Goal: Find specific page/section: Find specific page/section

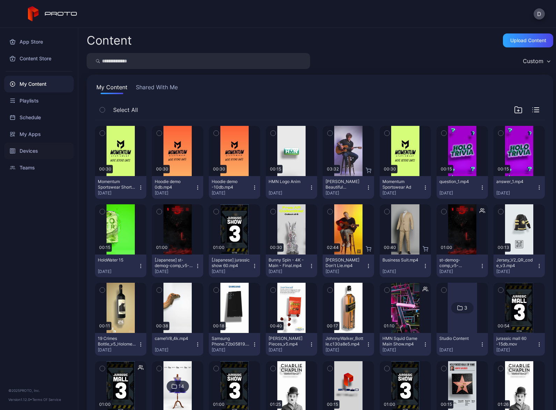
click at [39, 152] on div "Devices" at bounding box center [38, 151] width 69 height 17
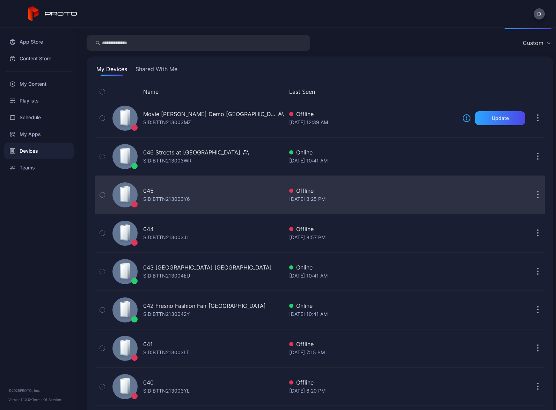
scroll to position [30, 0]
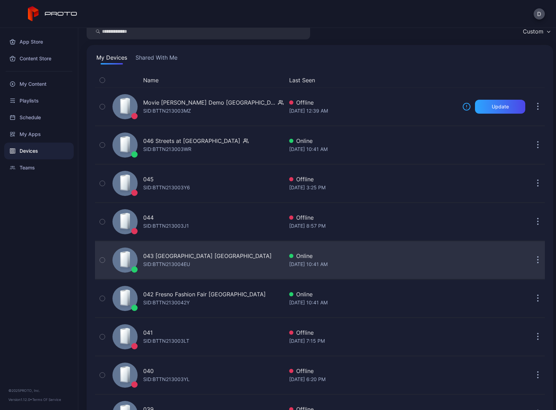
click at [232, 257] on div "[STREET_ADDRESS] SID: BTTN213004EU" at bounding box center [197, 260] width 174 height 35
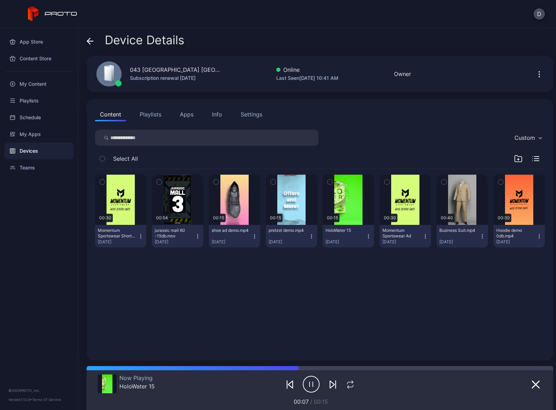
click at [84, 39] on div "Device Details 043 North Star Mall TX Subscription renewal Aug 8, 2026 Online L…" at bounding box center [316, 219] width 477 height 383
click at [90, 40] on icon at bounding box center [90, 41] width 7 height 7
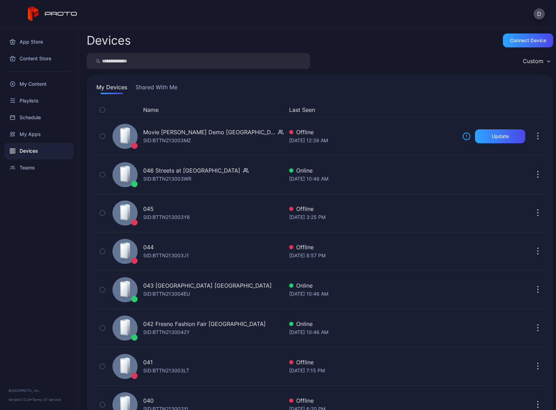
click at [160, 90] on button "Shared With Me" at bounding box center [156, 88] width 45 height 11
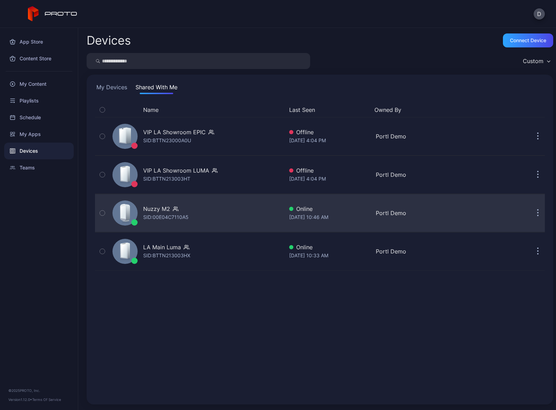
click at [531, 210] on button "button" at bounding box center [538, 213] width 14 height 14
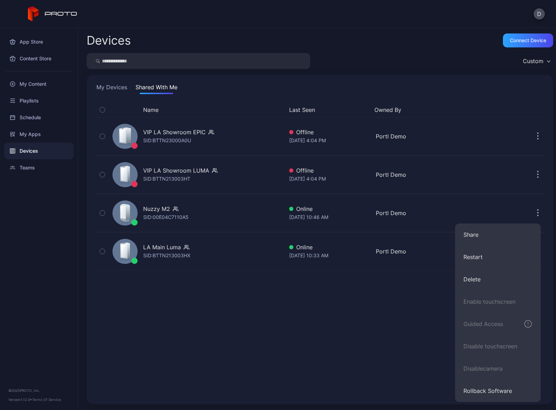
click at [212, 333] on div "Name Last Seen Owned By VIP LA Showroom EPIC SID: BTTN23000A0U Offline Aug 18, …" at bounding box center [320, 250] width 450 height 294
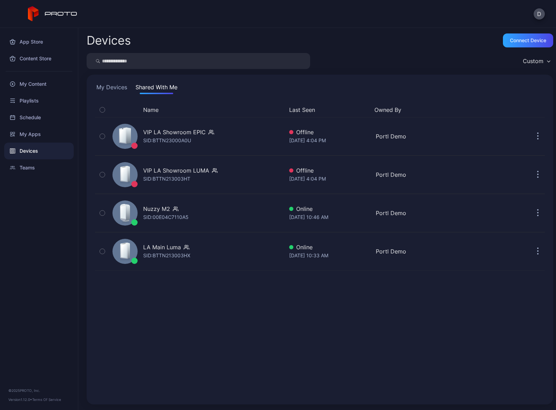
click at [164, 23] on div "D" at bounding box center [278, 14] width 556 height 28
click at [118, 83] on div "My Devices Shared With Me Name Last Seen Owned By VIP LA Showroom EPIC SID: BTT…" at bounding box center [320, 240] width 466 height 330
click at [118, 88] on button "My Devices" at bounding box center [112, 88] width 34 height 11
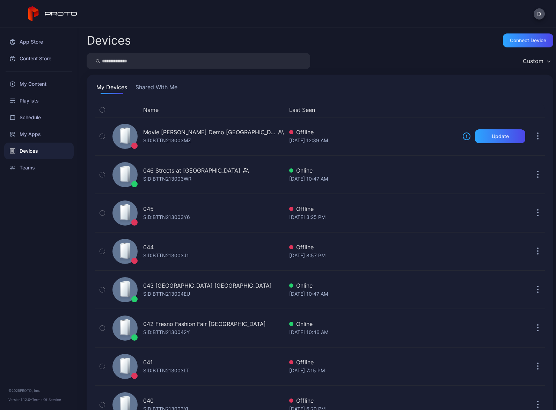
click at [186, 23] on div "D" at bounding box center [278, 14] width 556 height 28
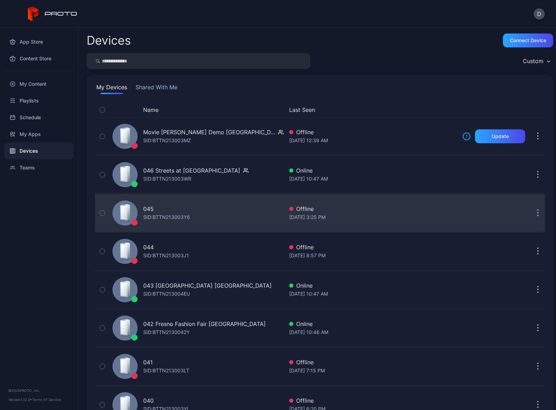
click at [537, 213] on icon "button" at bounding box center [538, 213] width 2 height 8
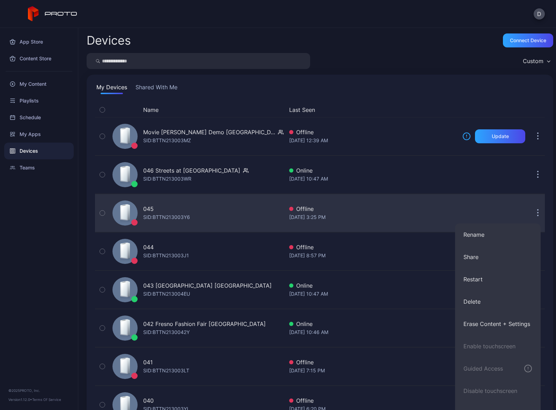
click at [537, 213] on icon "button" at bounding box center [538, 213] width 2 height 8
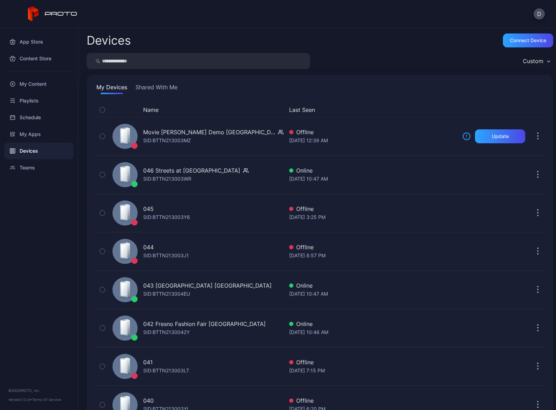
click at [165, 88] on button "Shared With Me" at bounding box center [156, 88] width 45 height 11
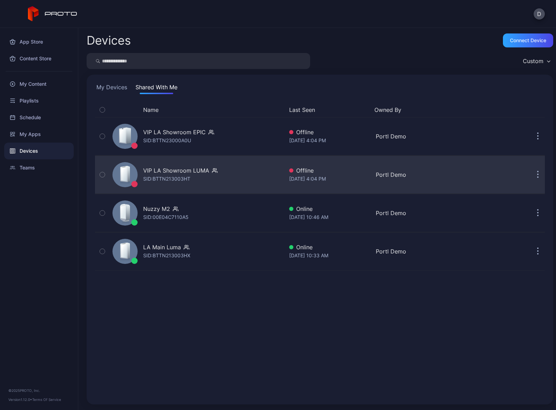
click at [531, 172] on button "button" at bounding box center [538, 175] width 14 height 14
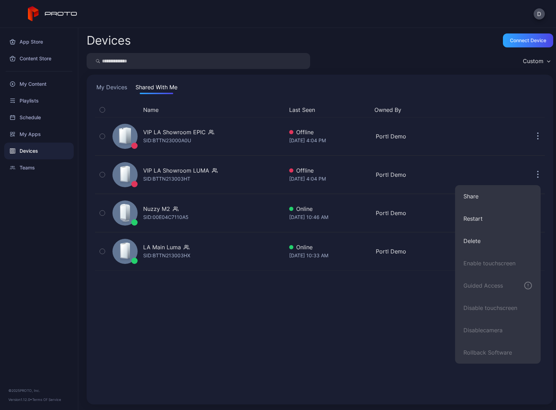
click at [409, 71] on div "Devices Connect device Custom My Devices Shared With Me Name Last Seen Owned By…" at bounding box center [316, 219] width 477 height 383
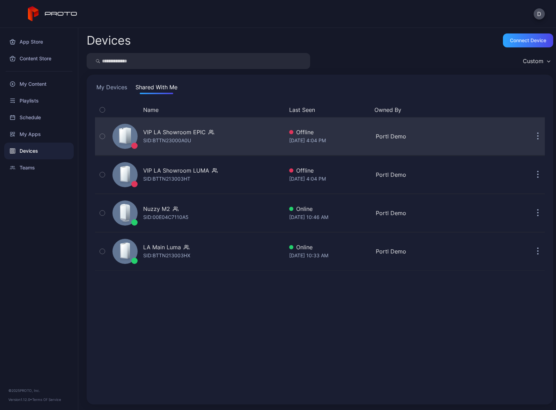
click at [537, 137] on icon "button" at bounding box center [537, 136] width 1 height 1
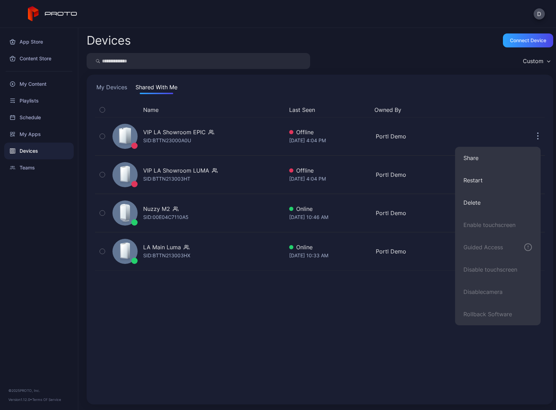
click at [222, 97] on div "Name Last Seen Owned By VIP LA Showroom EPIC SID: BTTN23000A0U Offline Aug 18, …" at bounding box center [319, 249] width 461 height 305
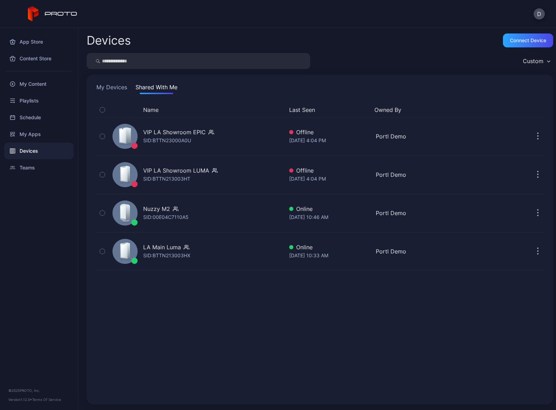
click at [121, 87] on button "My Devices" at bounding box center [112, 88] width 34 height 11
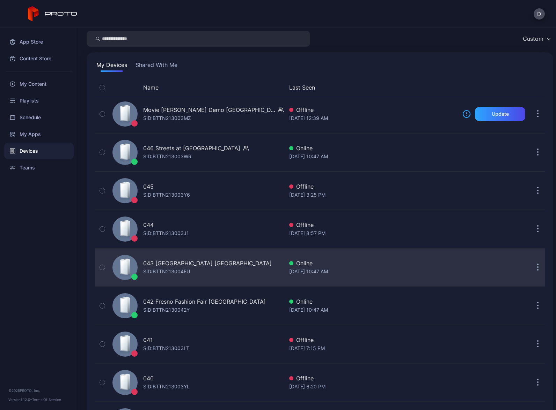
scroll to position [14, 0]
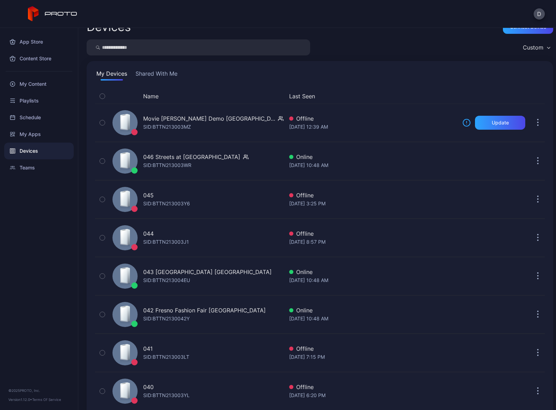
click at [311, 0] on div "D" at bounding box center [278, 14] width 556 height 28
click at [390, 26] on div "D" at bounding box center [278, 14] width 556 height 28
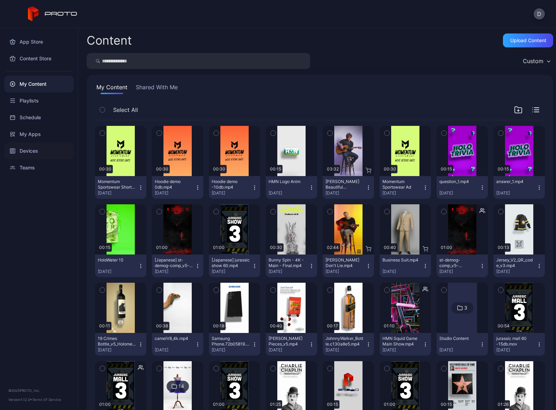
click at [35, 152] on div "Devices" at bounding box center [38, 151] width 69 height 17
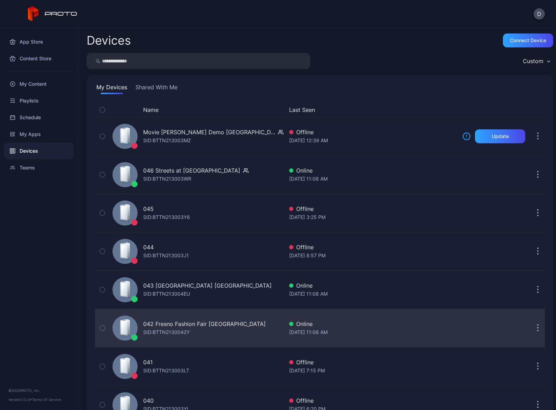
click at [239, 332] on div "042 Fresno Fashion Fair CA SID: BTTN2130042Y" at bounding box center [197, 328] width 174 height 35
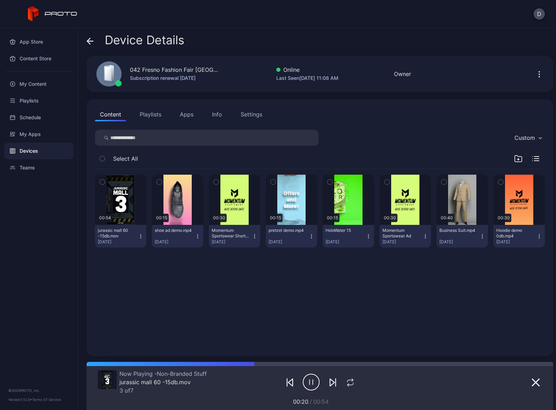
click at [182, 111] on button "Apps" at bounding box center [186, 115] width 23 height 14
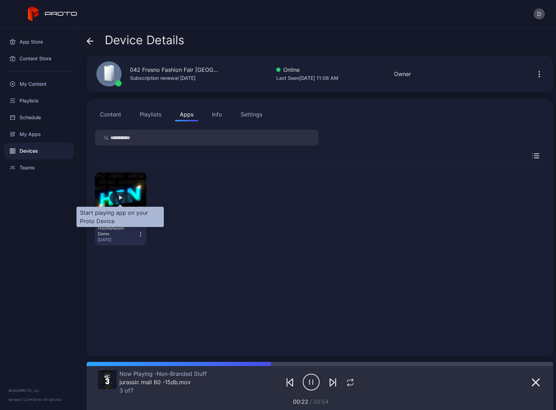
click at [123, 197] on div "button" at bounding box center [121, 197] width 22 height 11
